Goal: Information Seeking & Learning: Learn about a topic

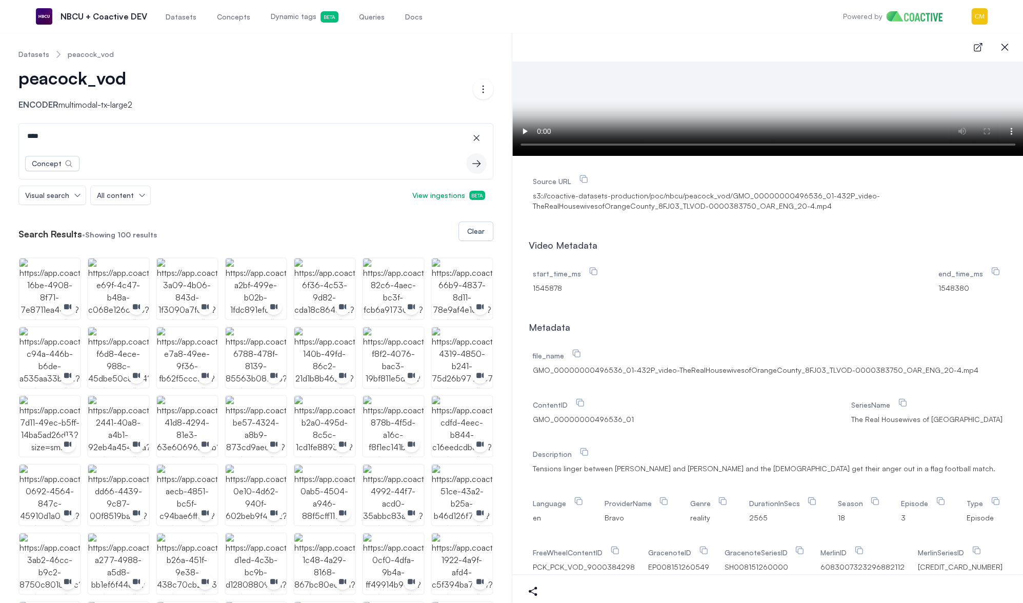
drag, startPoint x: 42, startPoint y: 138, endPoint x: -1, endPoint y: 135, distance: 42.2
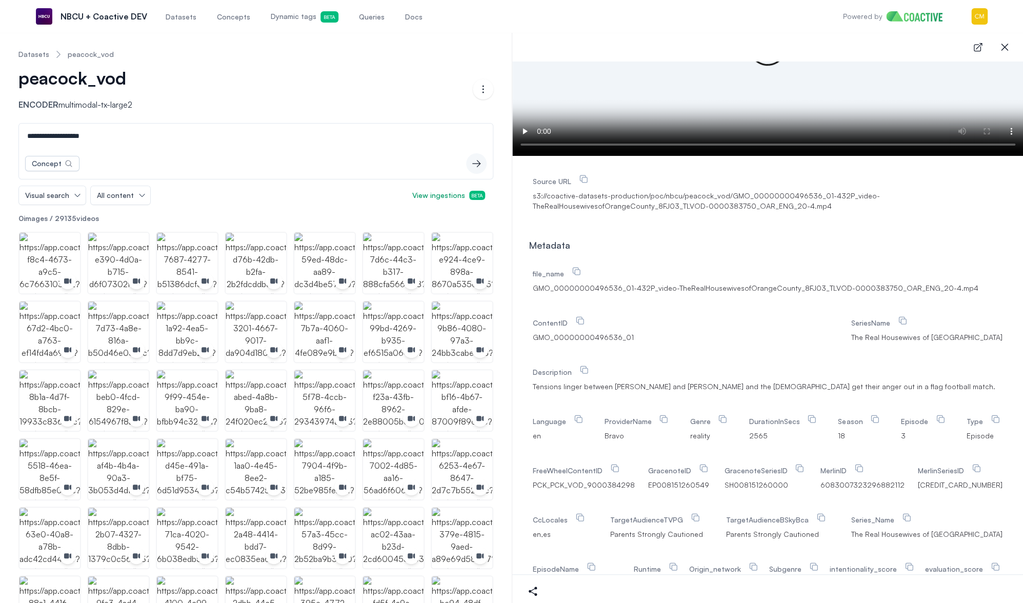
type input "**********"
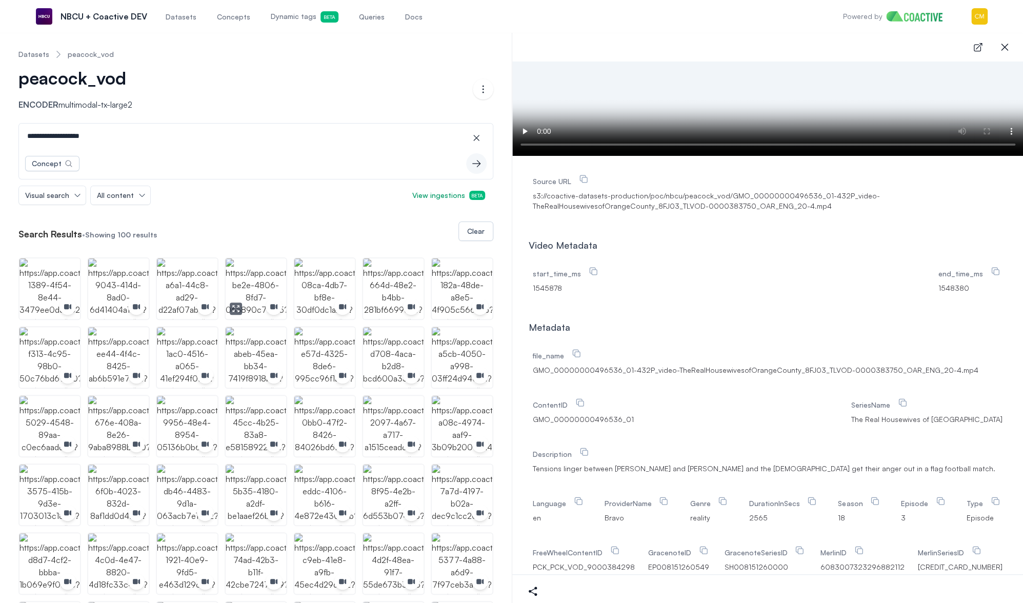
click at [261, 270] on img "button" at bounding box center [256, 288] width 60 height 60
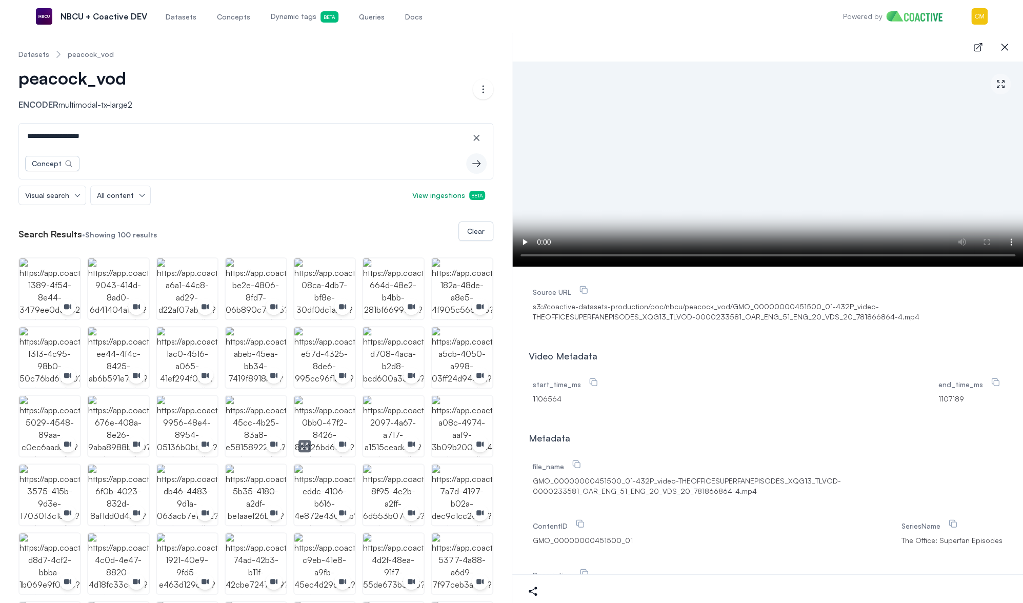
click at [322, 407] on img "button" at bounding box center [324, 426] width 60 height 60
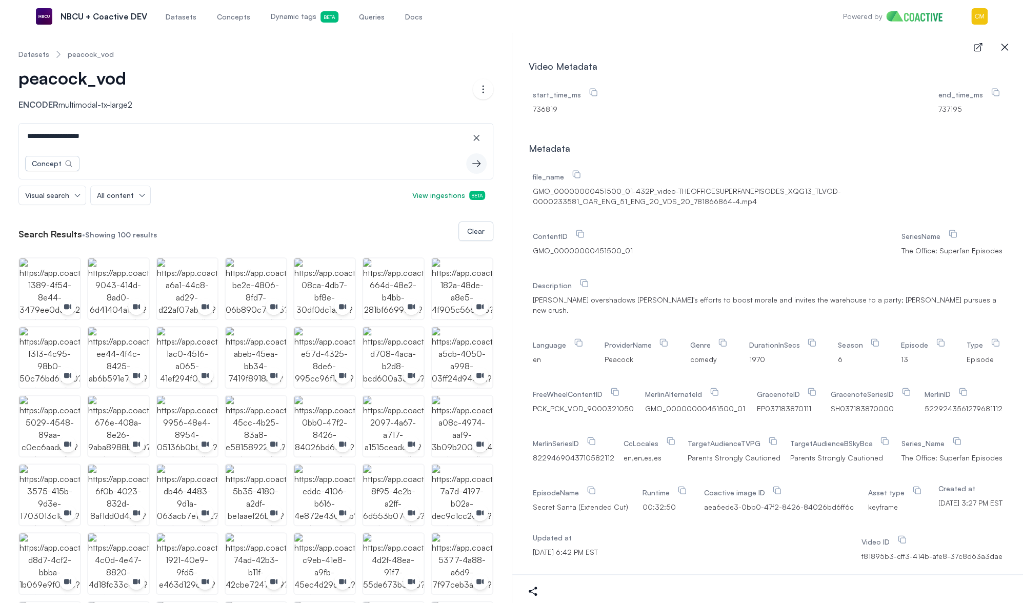
scroll to position [291, 0]
click at [316, 552] on img "button" at bounding box center [324, 563] width 60 height 60
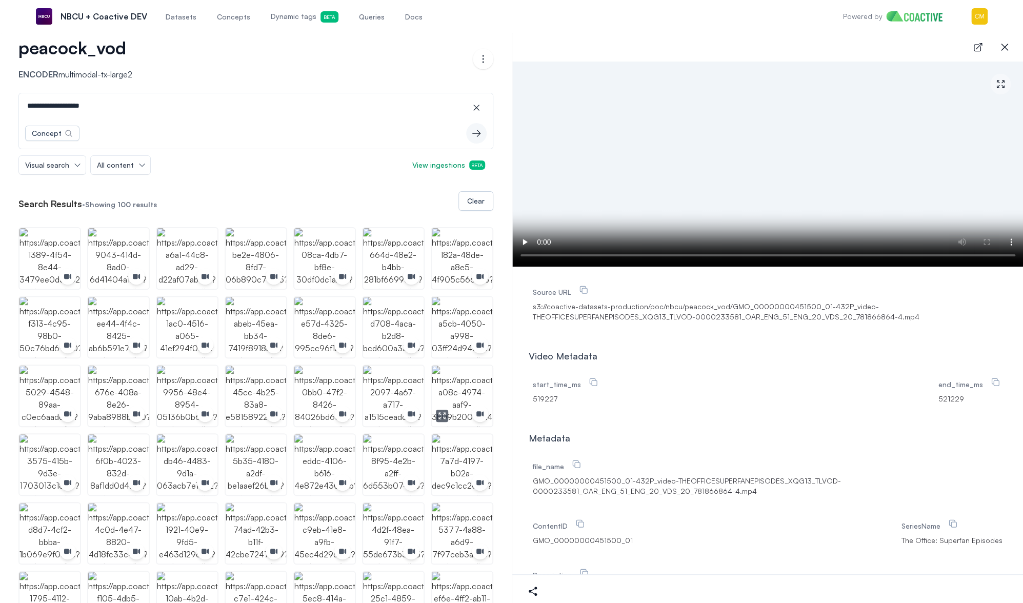
scroll to position [281, 0]
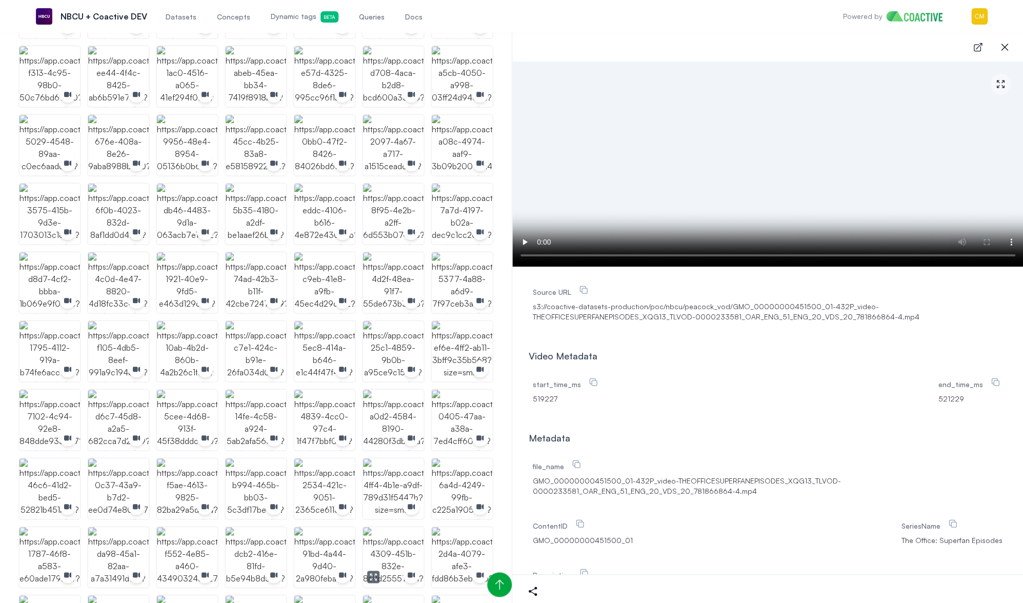
click at [396, 544] on img "button" at bounding box center [393, 557] width 60 height 60
click at [245, 272] on img "button" at bounding box center [256, 282] width 60 height 60
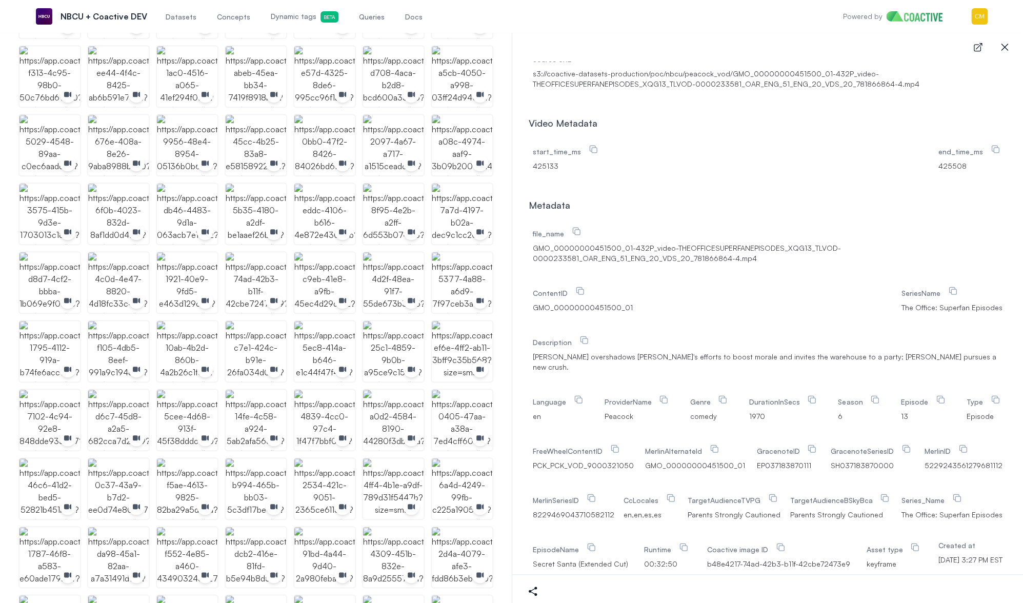
scroll to position [0, 0]
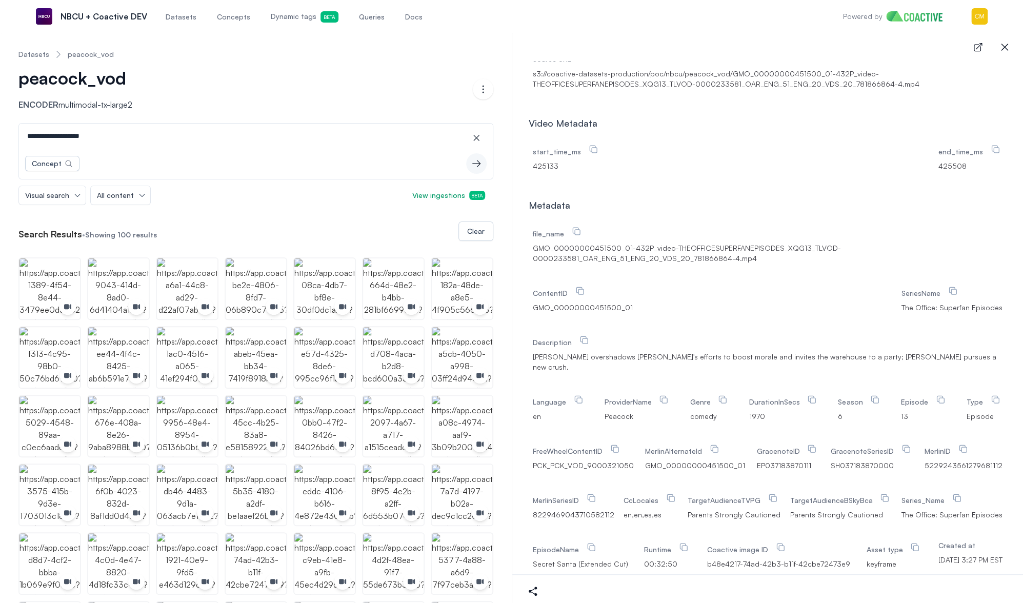
drag, startPoint x: 83, startPoint y: 139, endPoint x: 8, endPoint y: 138, distance: 75.4
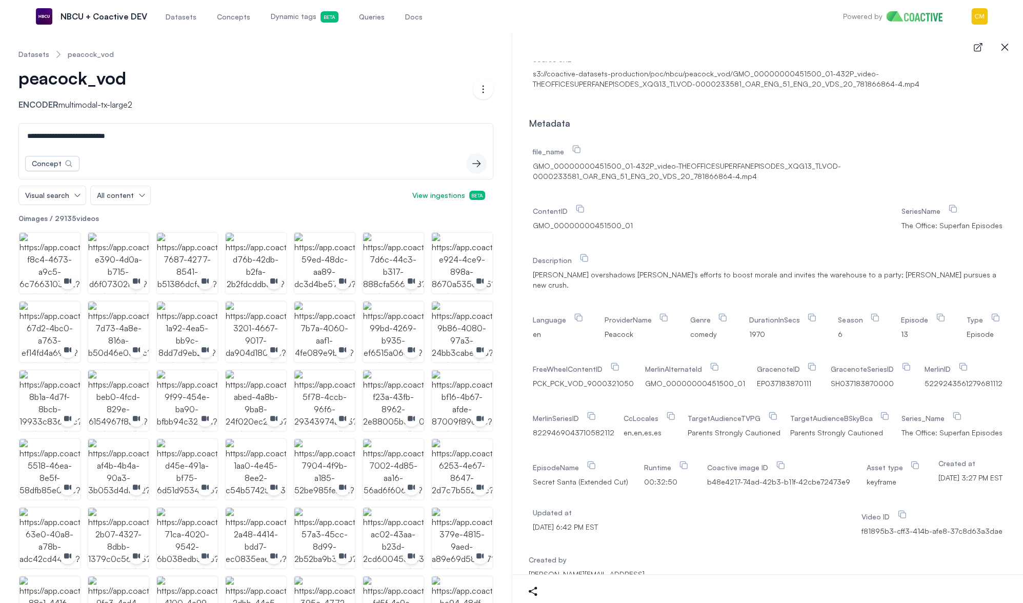
type input "**********"
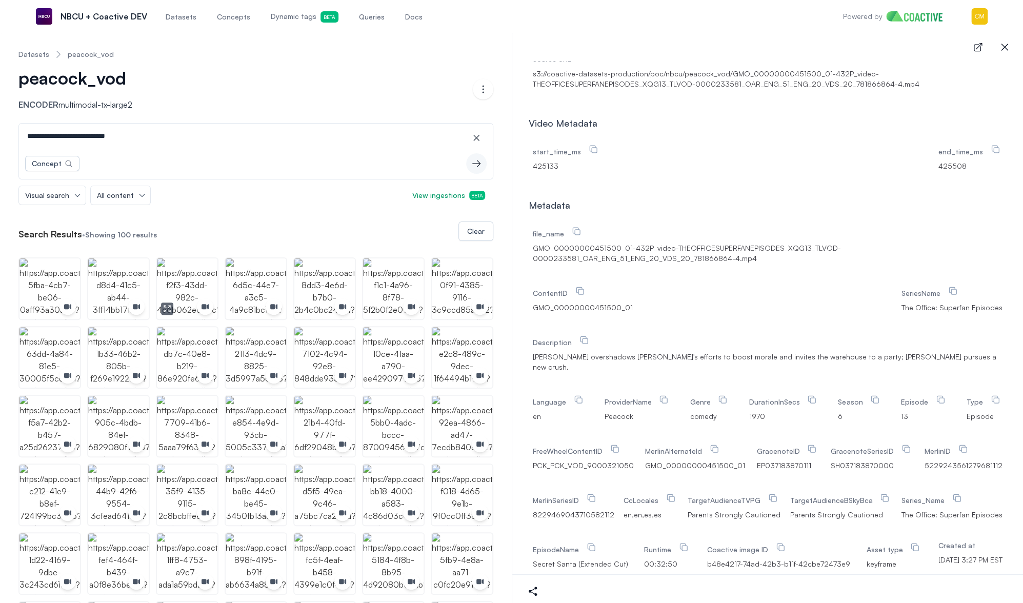
click at [198, 276] on img "button" at bounding box center [187, 288] width 60 height 60
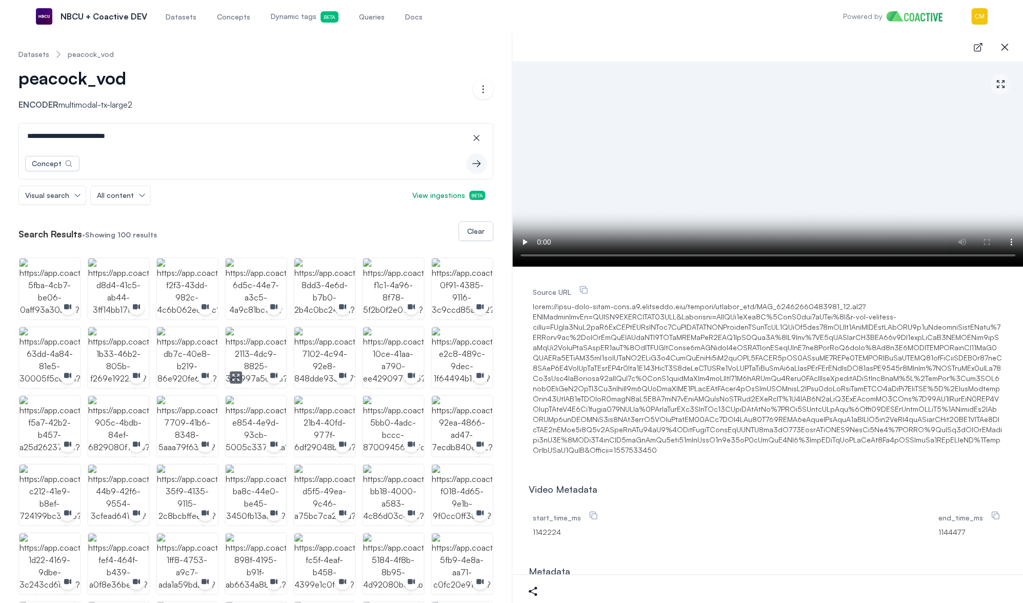
click at [266, 349] on img "button" at bounding box center [256, 357] width 60 height 60
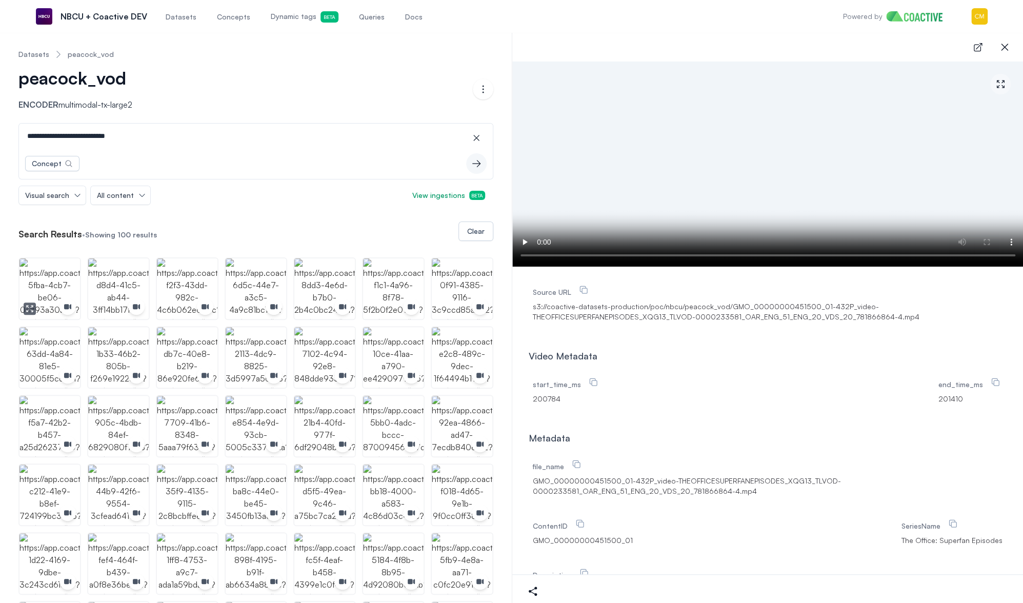
click at [43, 276] on img "button" at bounding box center [49, 288] width 60 height 60
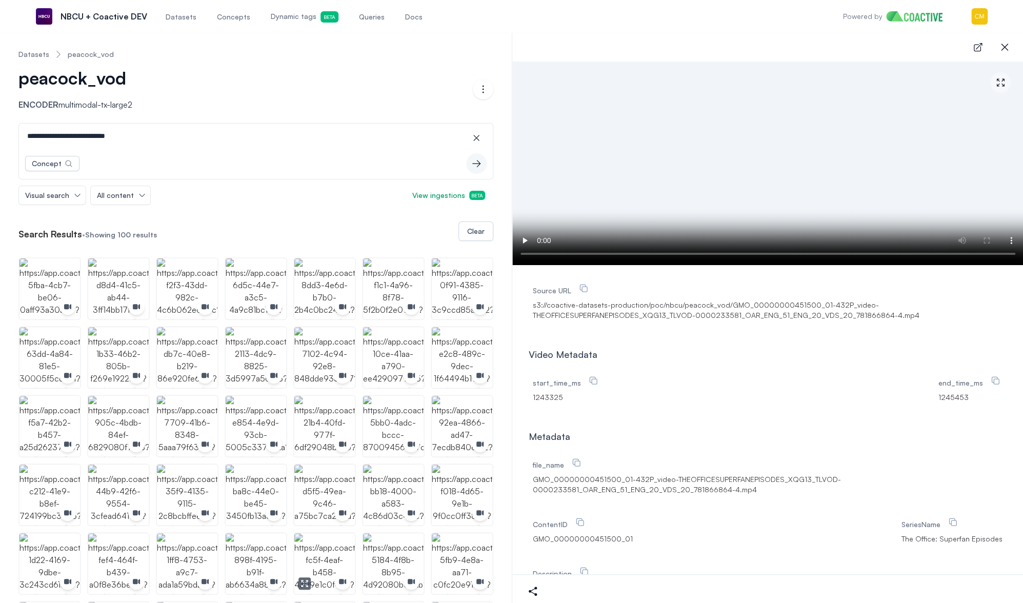
click at [320, 555] on img "button" at bounding box center [324, 563] width 60 height 60
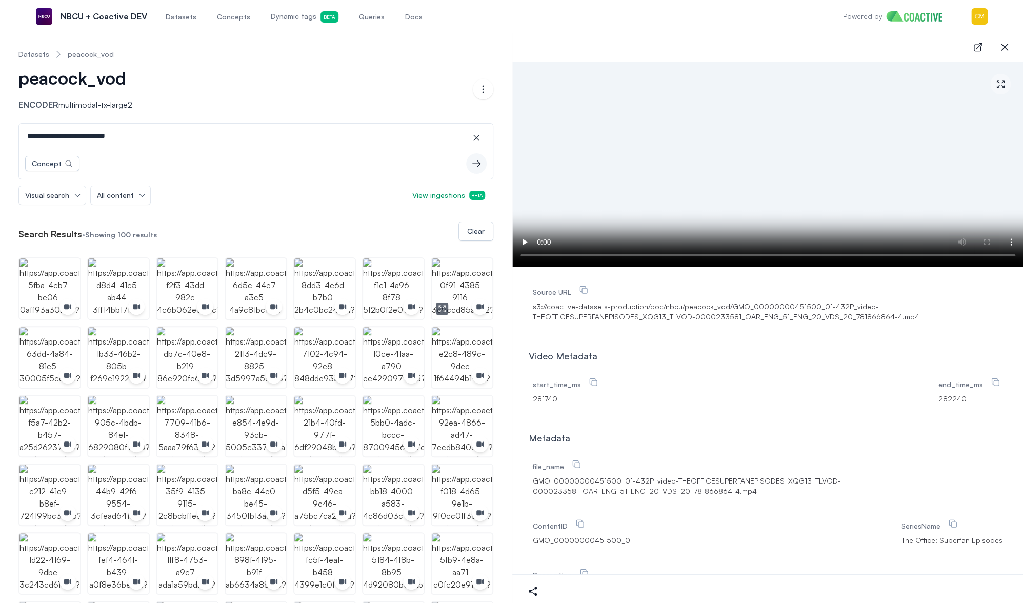
click at [457, 275] on img "button" at bounding box center [462, 288] width 60 height 60
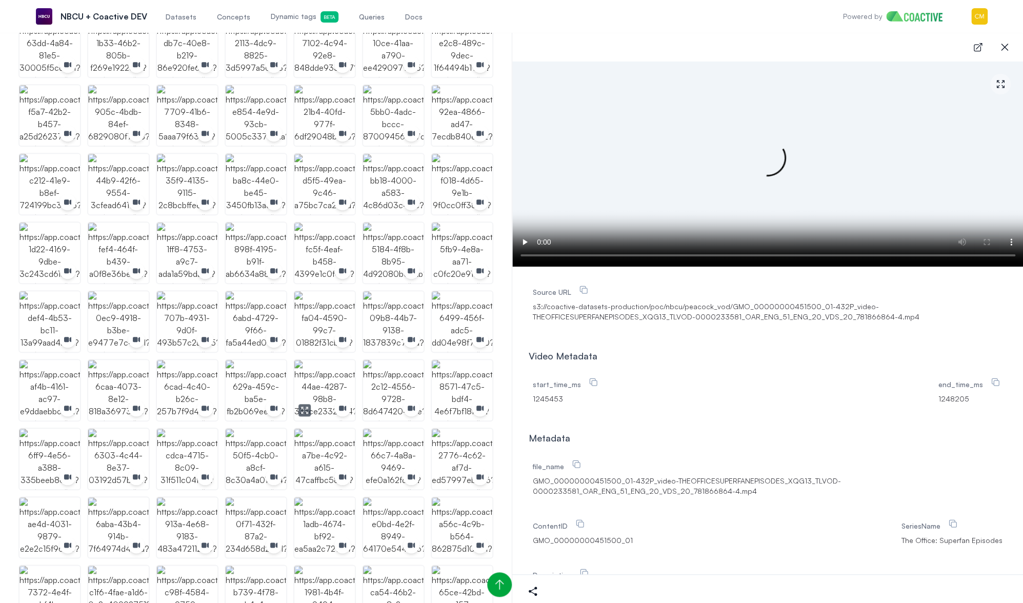
scroll to position [374, 0]
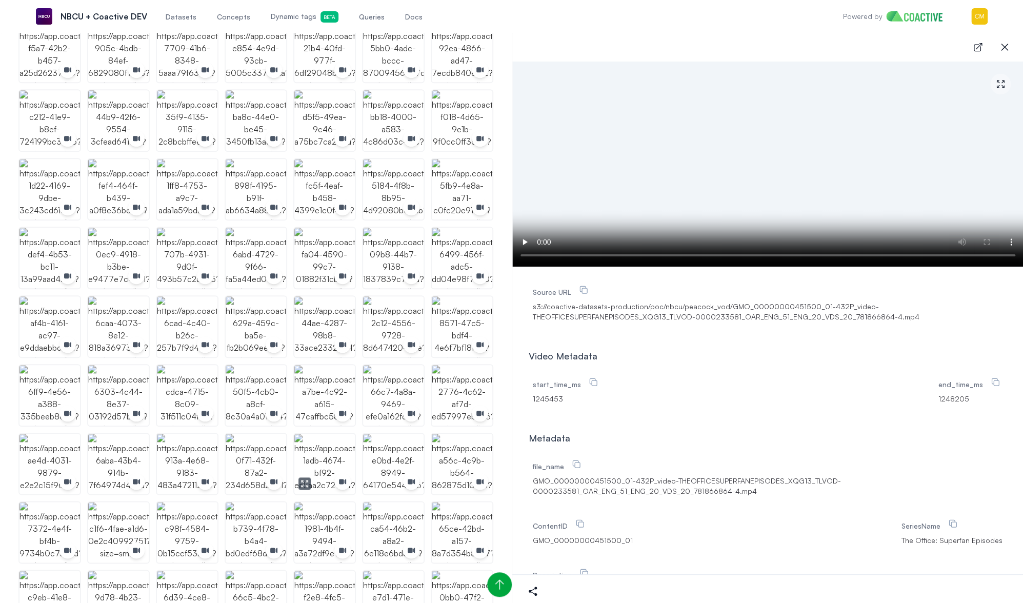
click at [322, 437] on img "button" at bounding box center [324, 464] width 60 height 60
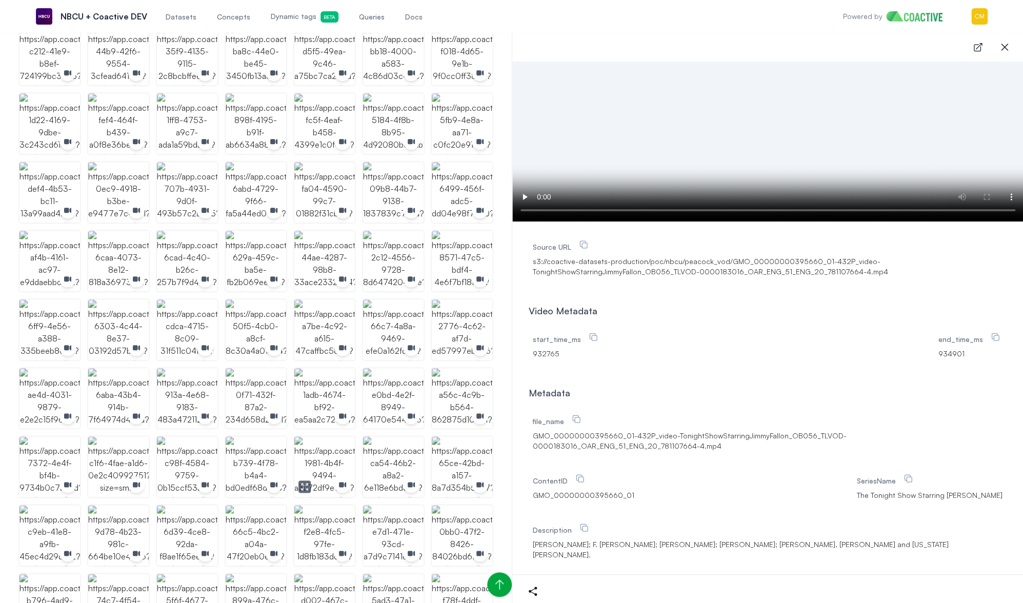
scroll to position [459, 0]
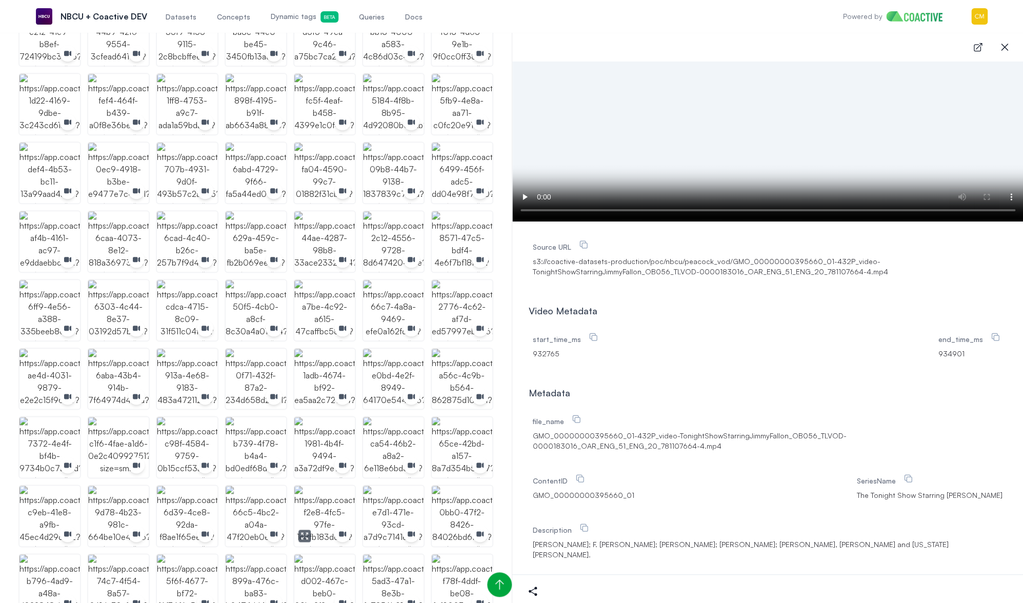
click at [319, 499] on img "button" at bounding box center [324, 516] width 60 height 60
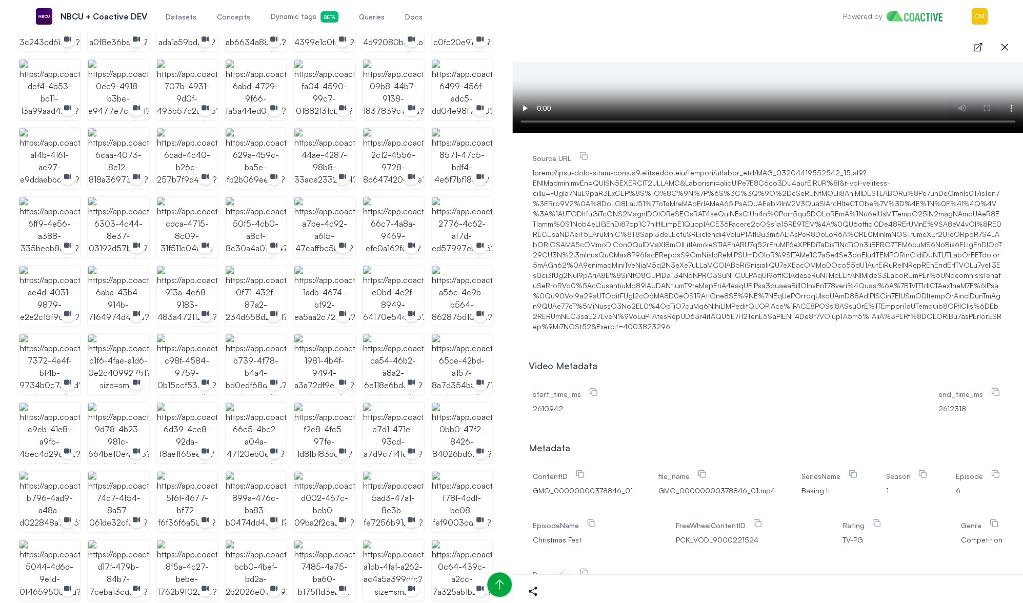
scroll to position [672, 0]
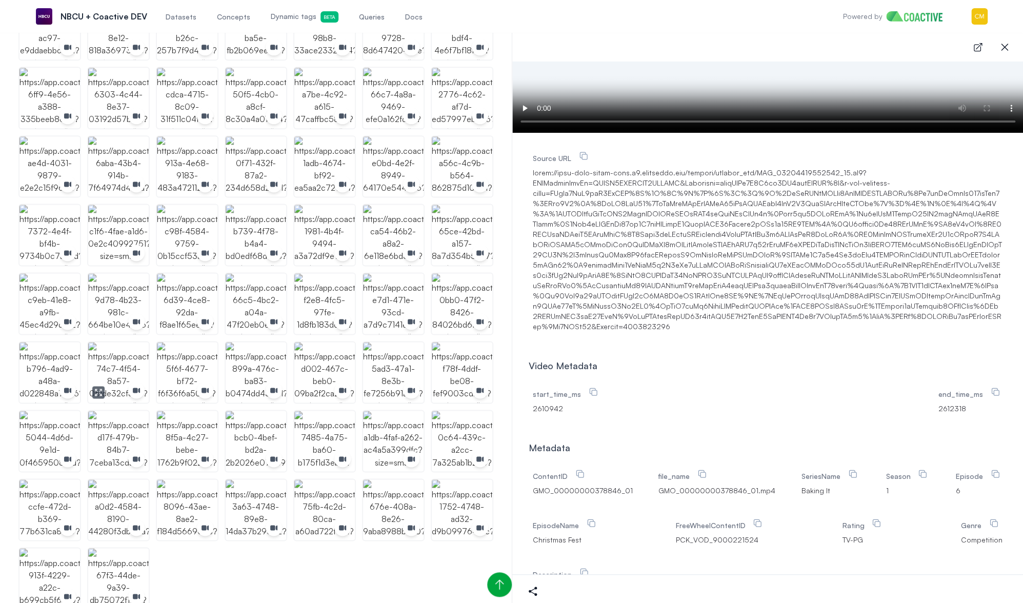
click at [117, 362] on img "button" at bounding box center [118, 372] width 60 height 60
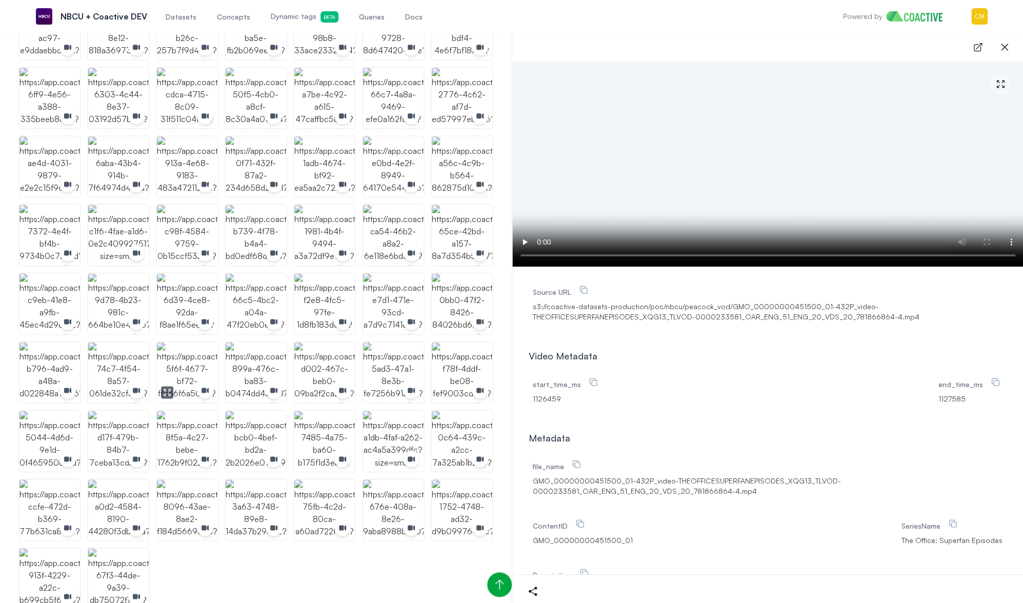
click at [191, 364] on img "button" at bounding box center [187, 372] width 60 height 60
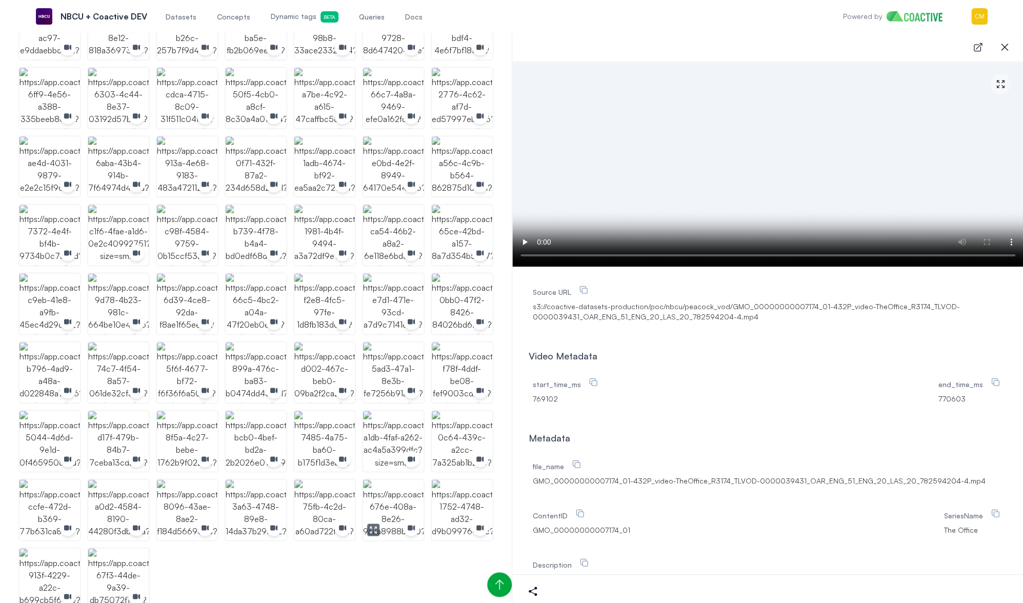
click at [381, 492] on img "button" at bounding box center [393, 509] width 60 height 60
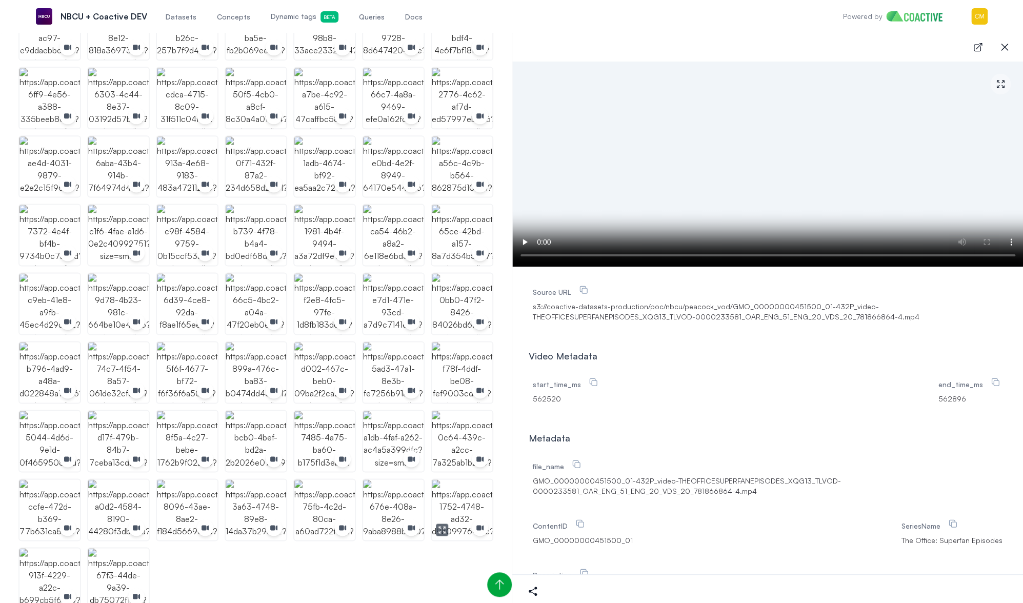
click at [461, 513] on img "button" at bounding box center [462, 509] width 60 height 60
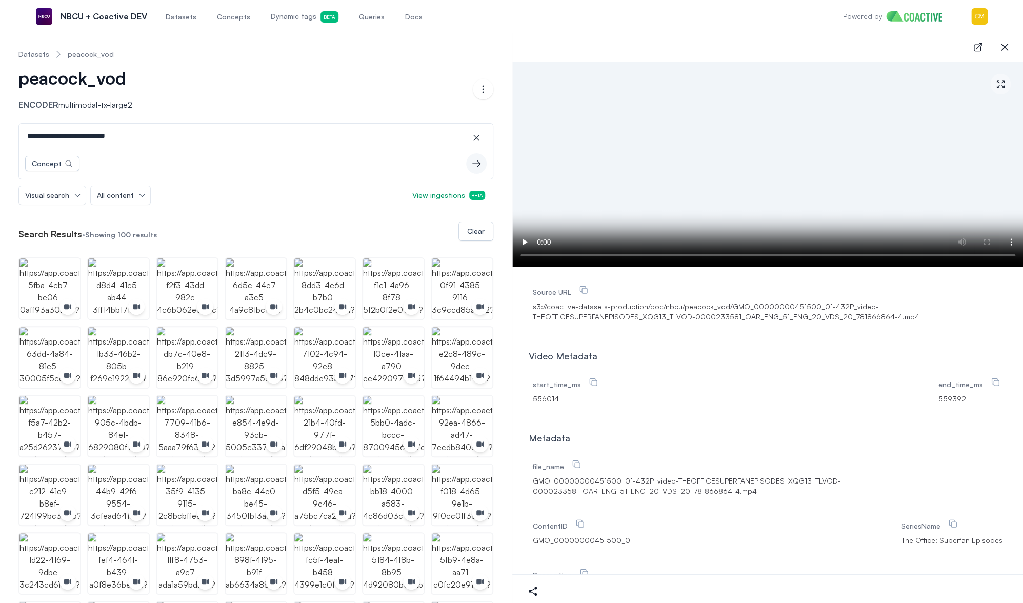
drag, startPoint x: 129, startPoint y: 136, endPoint x: 71, endPoint y: 138, distance: 57.4
click at [71, 138] on input "**********" at bounding box center [256, 136] width 470 height 25
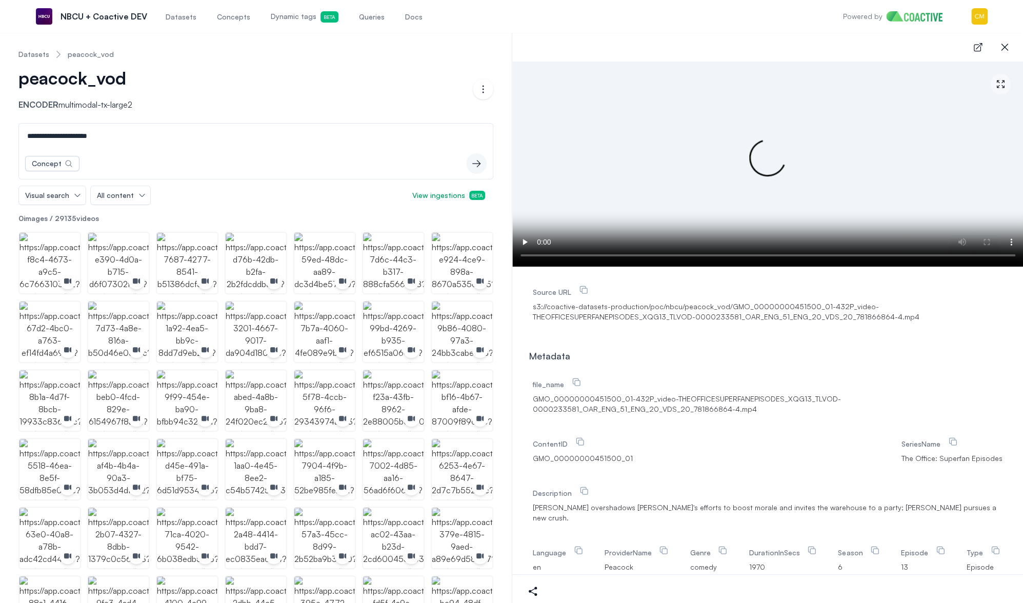
type input "**********"
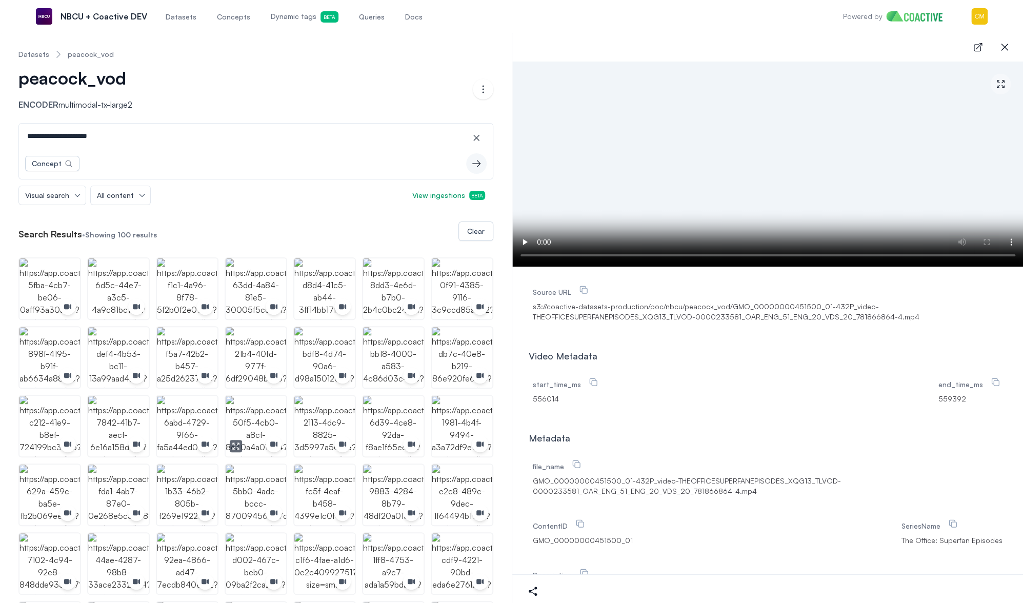
click at [245, 418] on img "button" at bounding box center [256, 426] width 60 height 60
click at [59, 488] on img "button" at bounding box center [49, 495] width 60 height 60
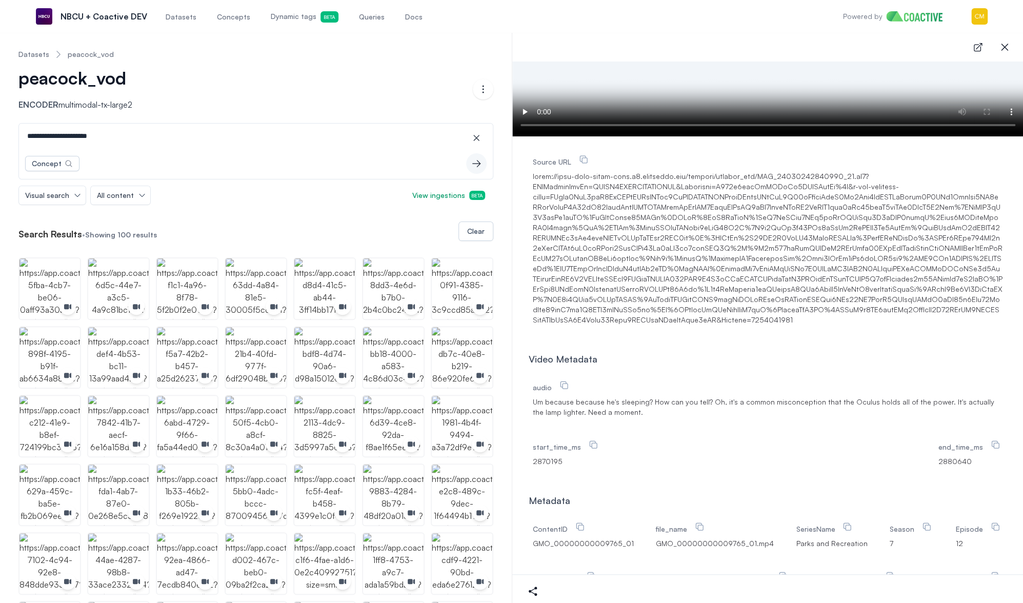
scroll to position [131, 0]
click at [67, 549] on img "button" at bounding box center [49, 563] width 60 height 60
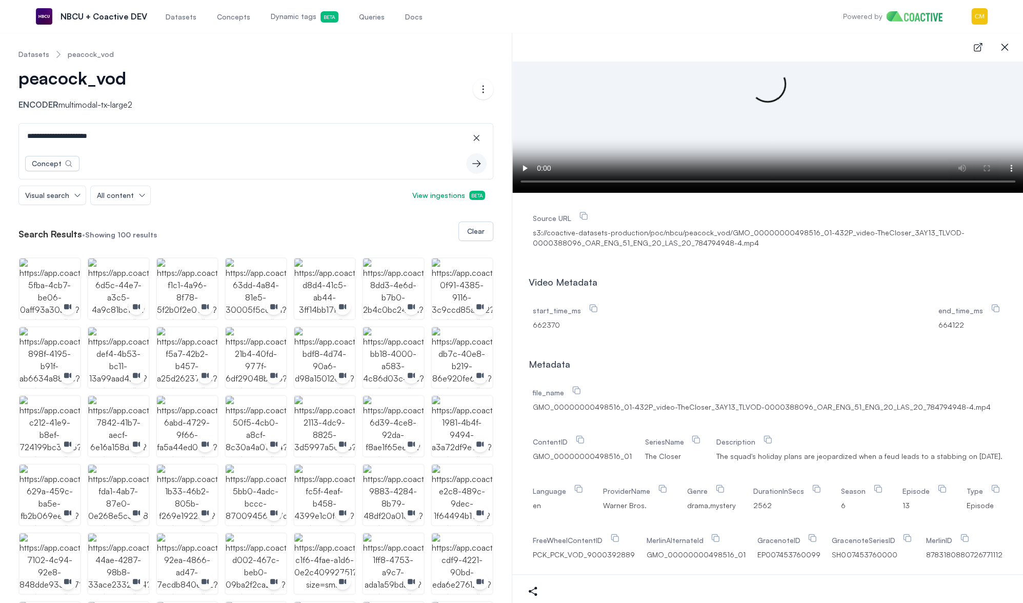
scroll to position [73, 0]
click at [455, 551] on img "button" at bounding box center [462, 563] width 60 height 60
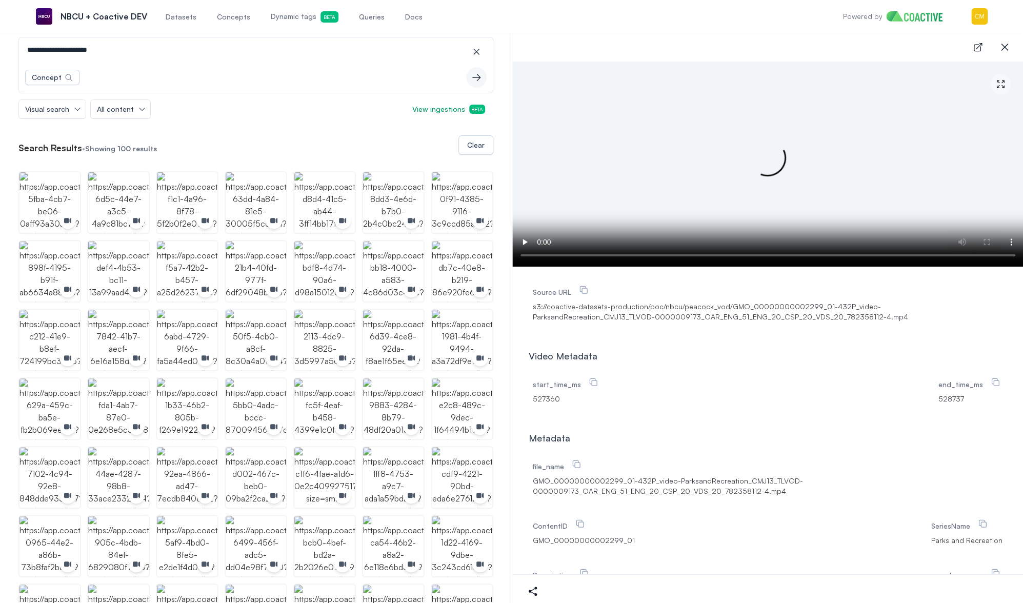
scroll to position [94, 0]
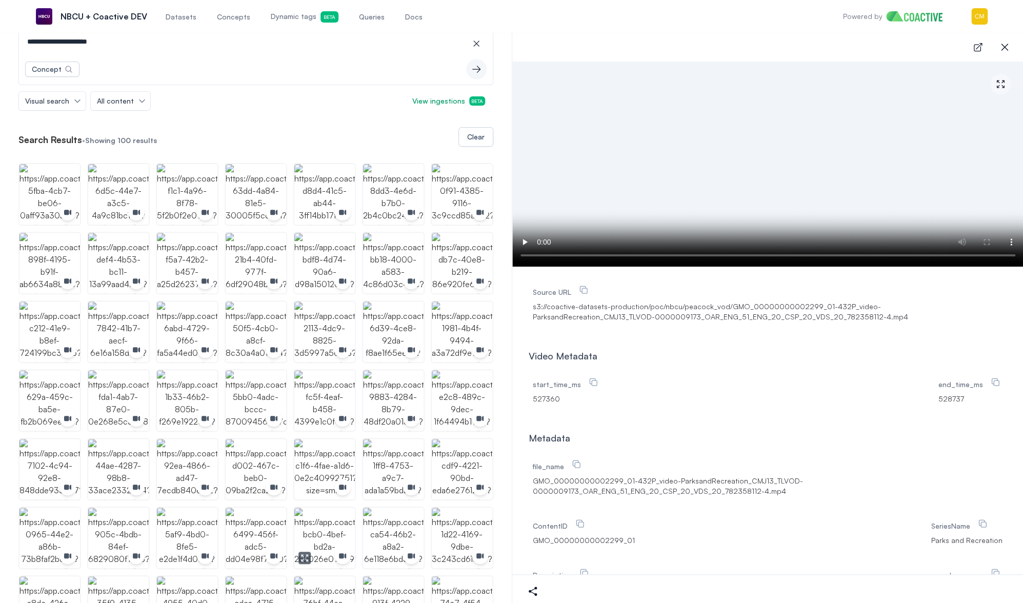
click at [323, 522] on img "button" at bounding box center [324, 538] width 60 height 60
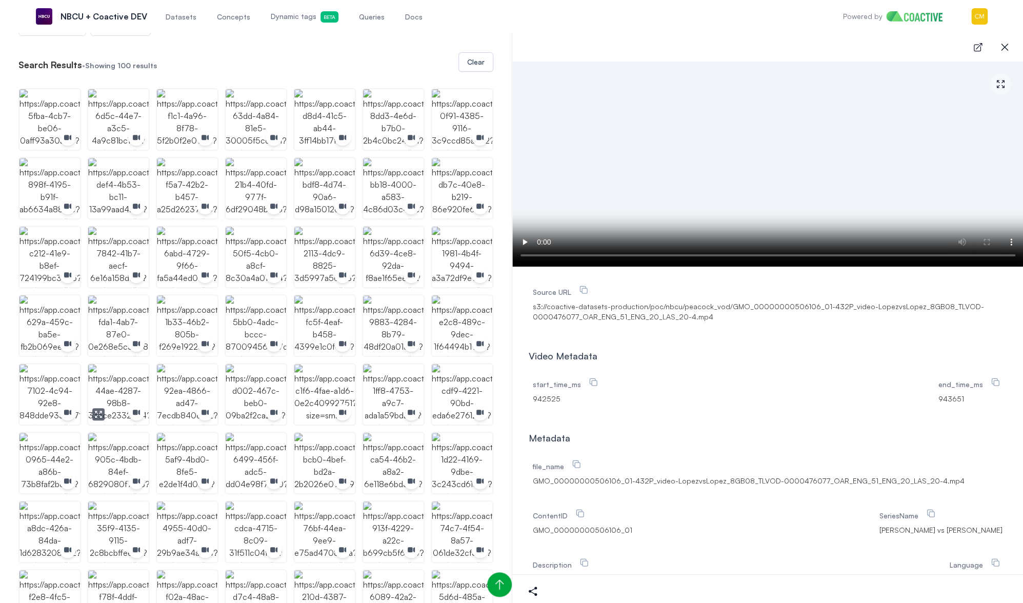
scroll to position [194, 0]
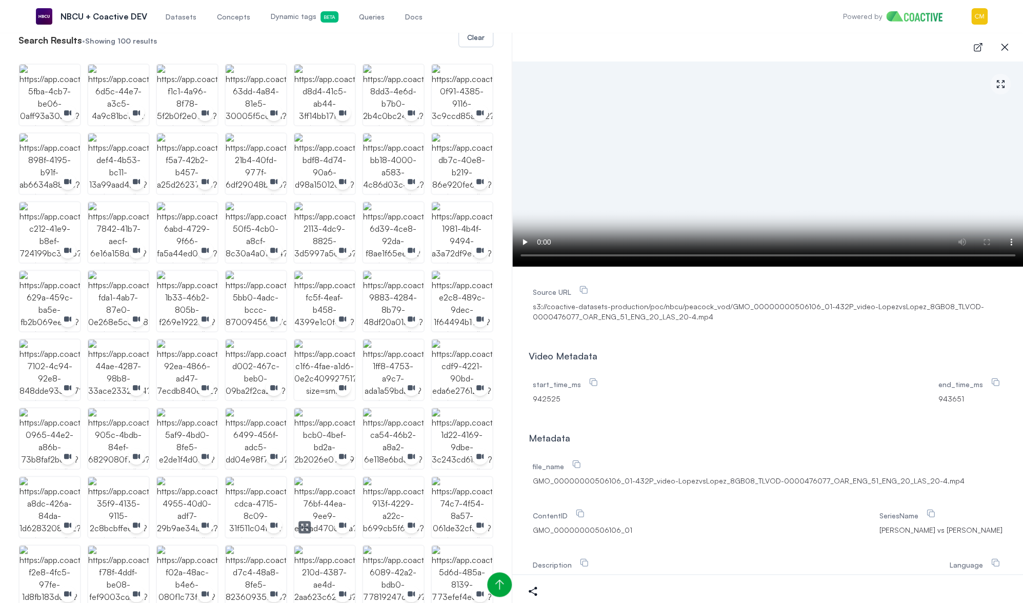
click at [316, 494] on img "button" at bounding box center [324, 507] width 60 height 60
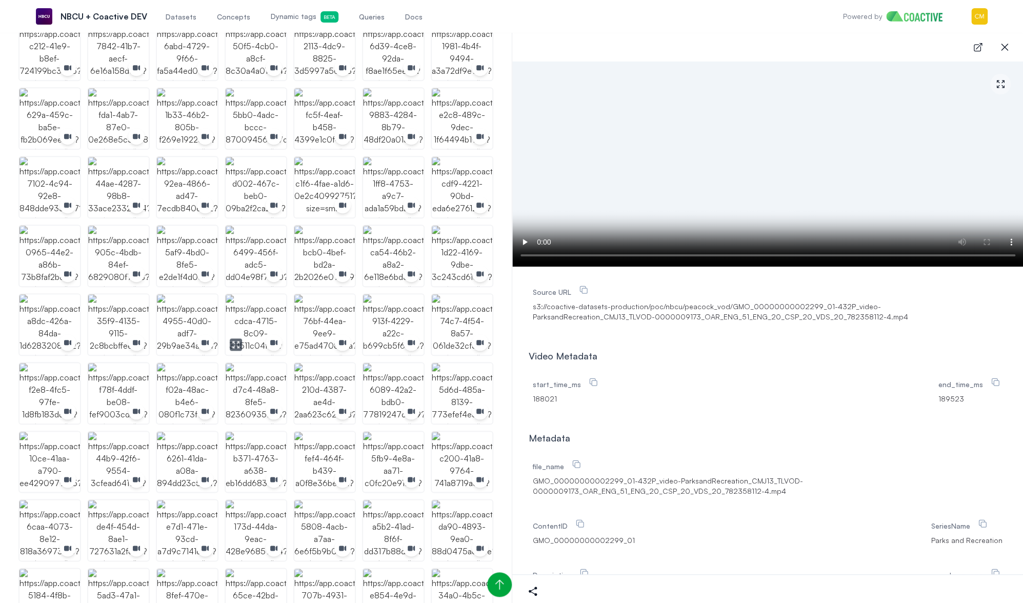
scroll to position [392, 0]
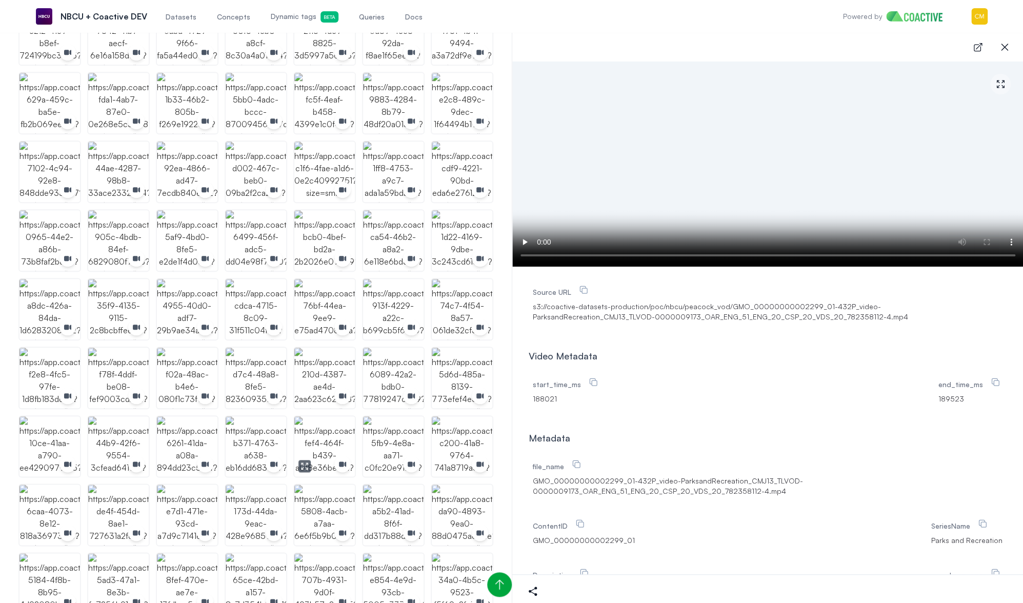
click at [334, 433] on img "button" at bounding box center [324, 446] width 60 height 60
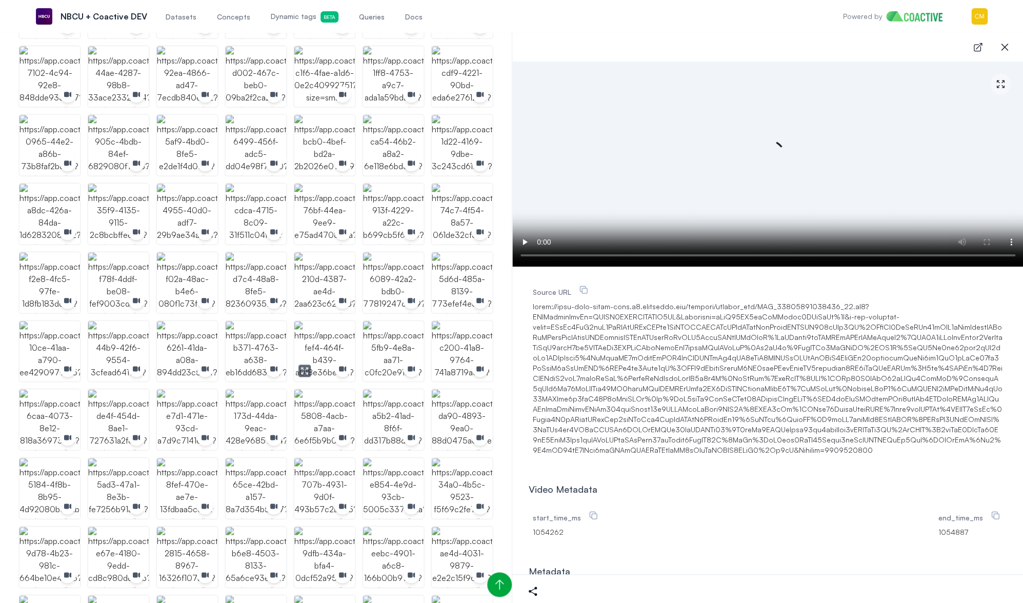
scroll to position [488, 0]
click at [129, 474] on img "button" at bounding box center [118, 487] width 60 height 60
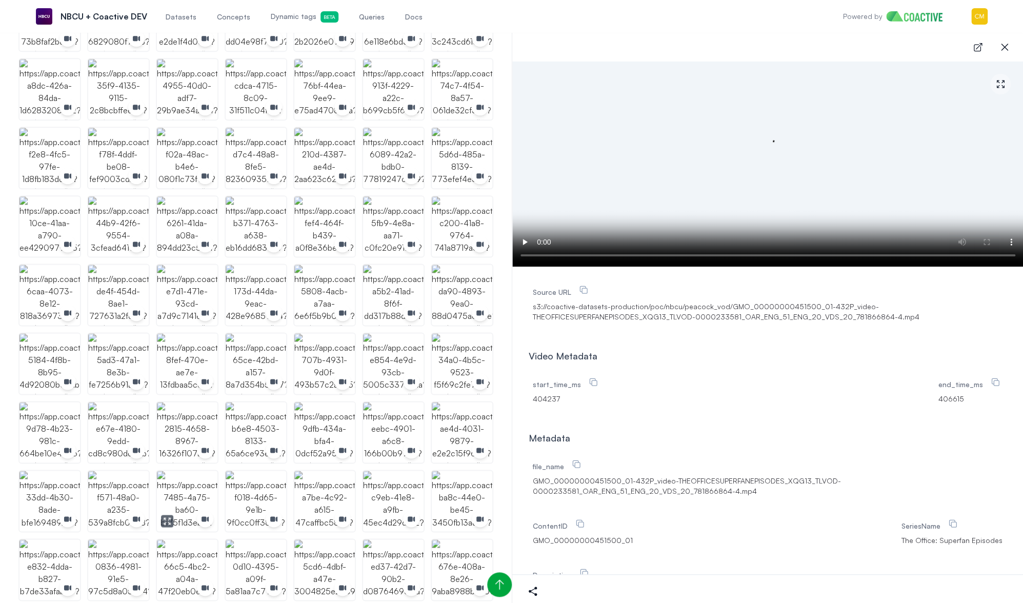
scroll to position [668, 0]
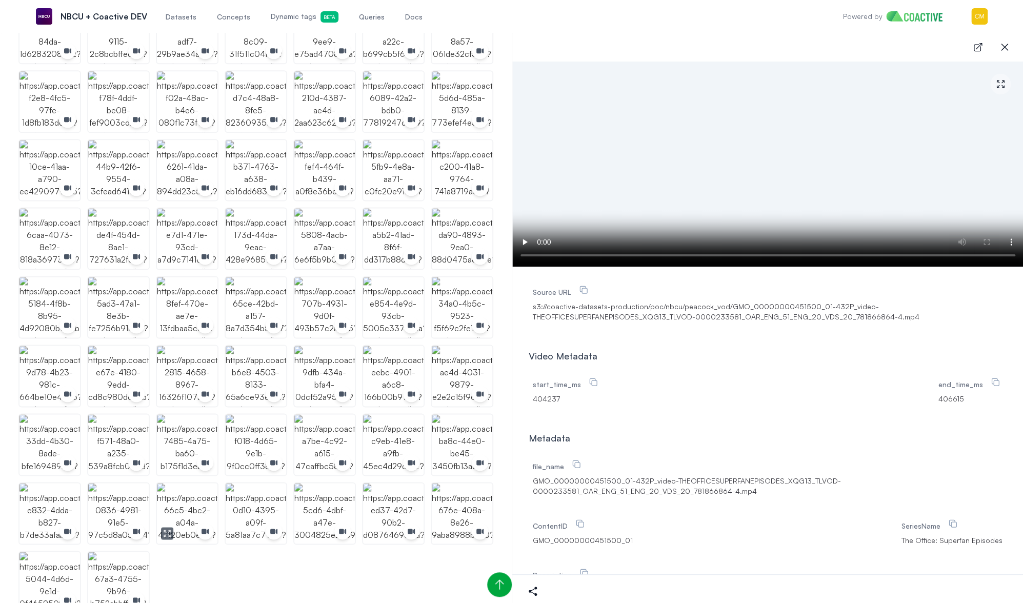
click at [191, 506] on img "button" at bounding box center [187, 513] width 60 height 60
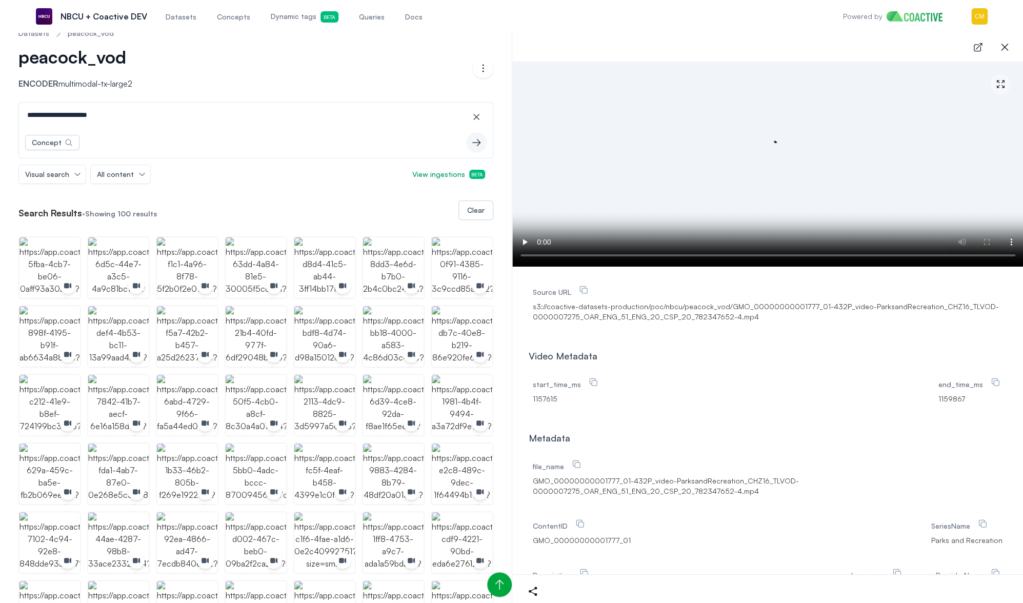
scroll to position [0, 0]
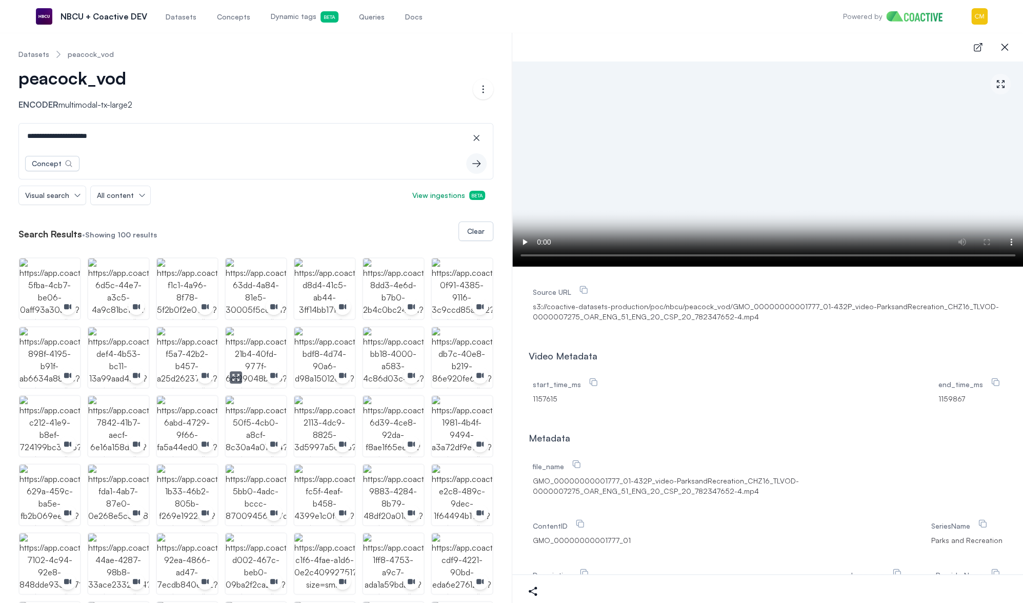
click at [261, 341] on img "button" at bounding box center [256, 357] width 60 height 60
drag, startPoint x: 130, startPoint y: 136, endPoint x: -7, endPoint y: 135, distance: 136.4
click at [0, 135] on html "**********" at bounding box center [511, 301] width 1023 height 603
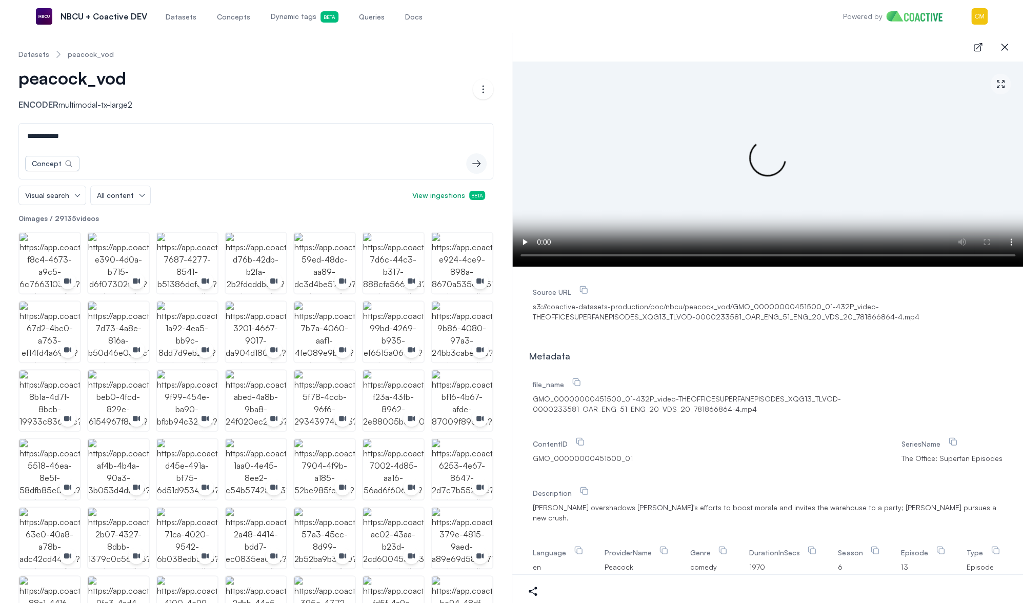
type input "**********"
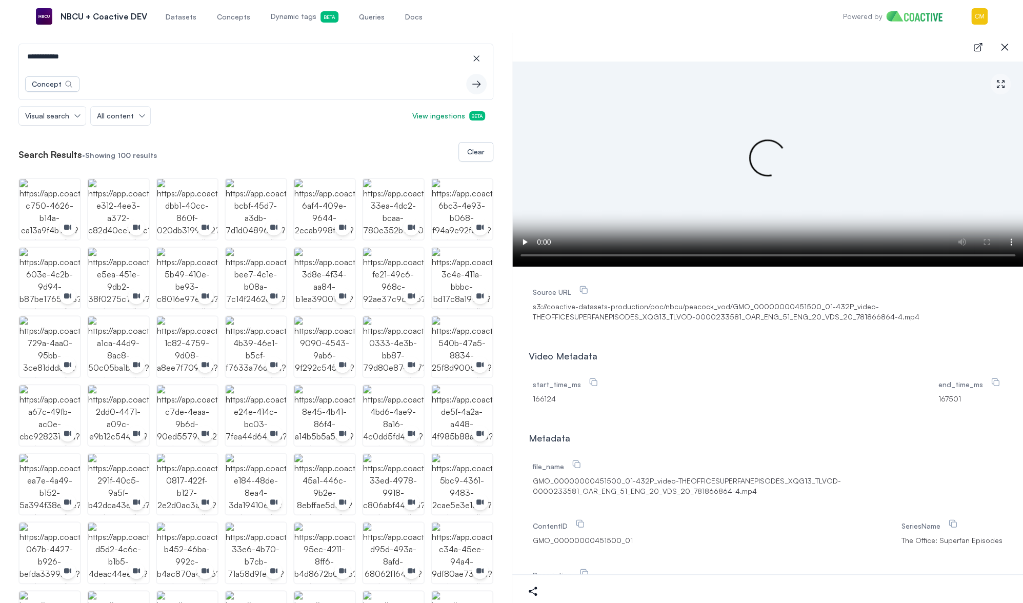
scroll to position [80, 0]
click at [253, 467] on img "button" at bounding box center [256, 483] width 60 height 60
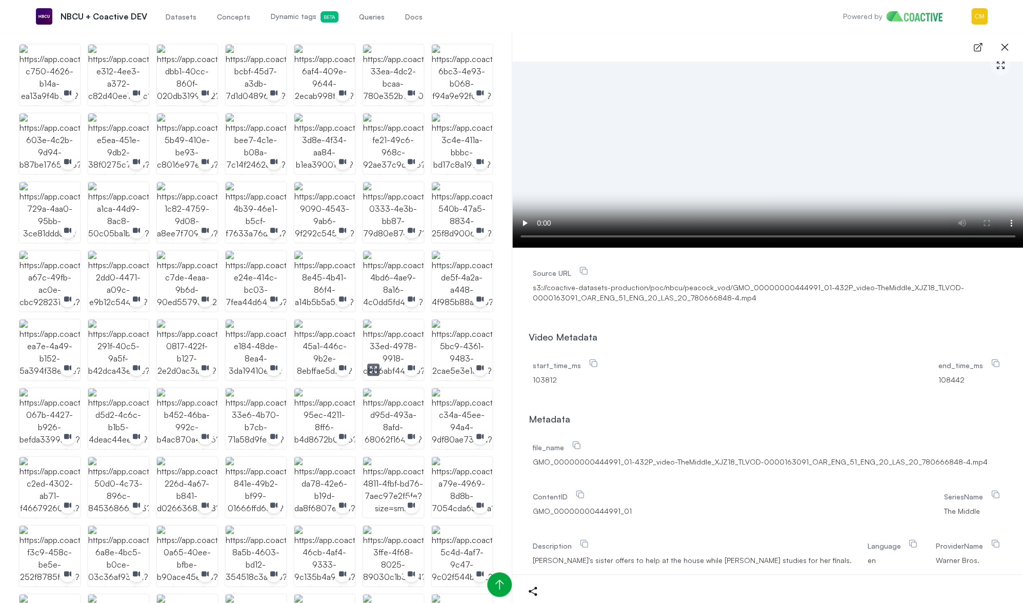
scroll to position [213, 0]
click at [459, 271] on img "button" at bounding box center [462, 281] width 60 height 60
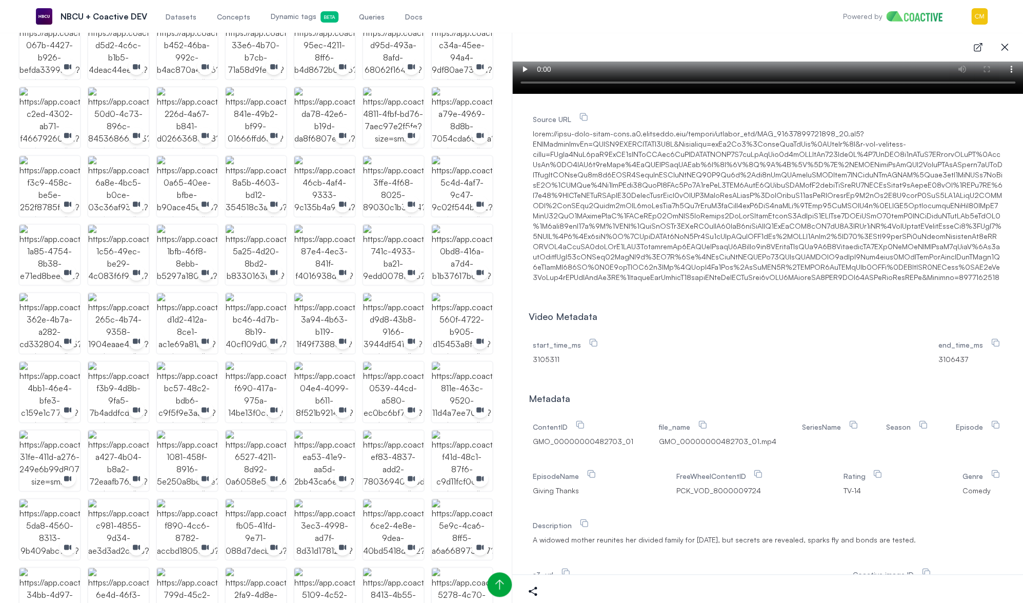
scroll to position [584, 0]
click at [45, 305] on img "button" at bounding box center [49, 322] width 60 height 60
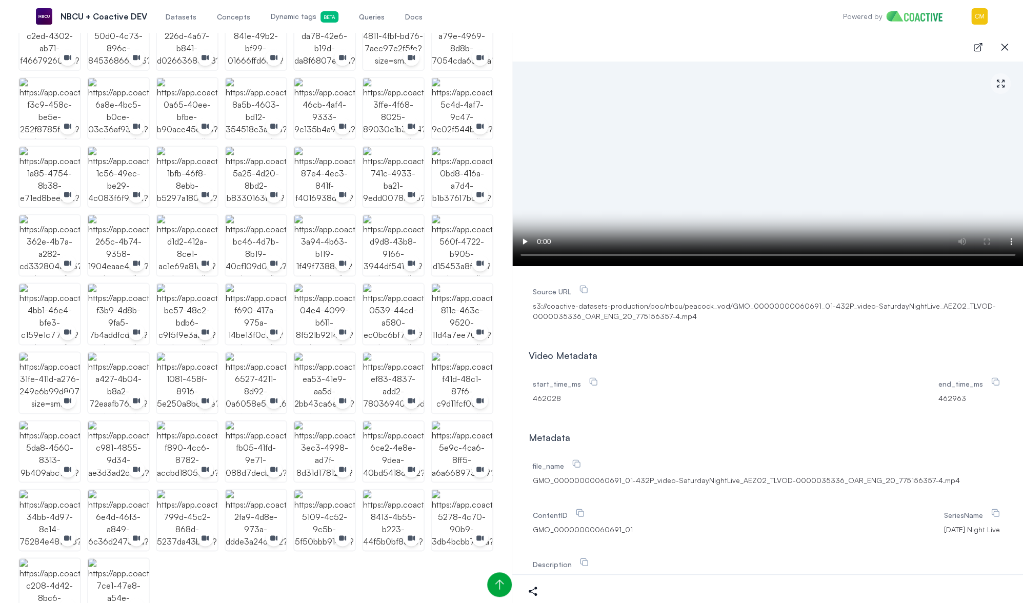
scroll to position [0, 0]
click at [403, 369] on img "button" at bounding box center [393, 382] width 60 height 60
